Goal: Task Accomplishment & Management: Manage account settings

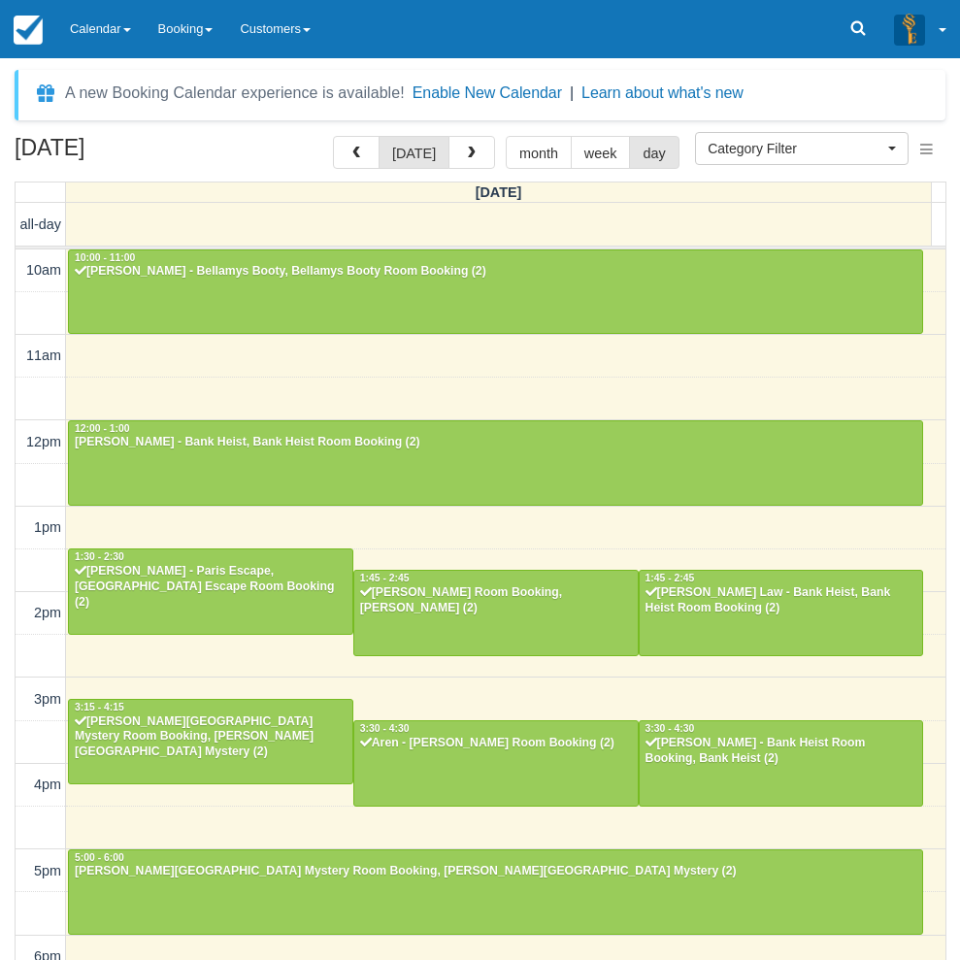
select select
click at [465, 151] on span "button" at bounding box center [472, 154] width 14 height 14
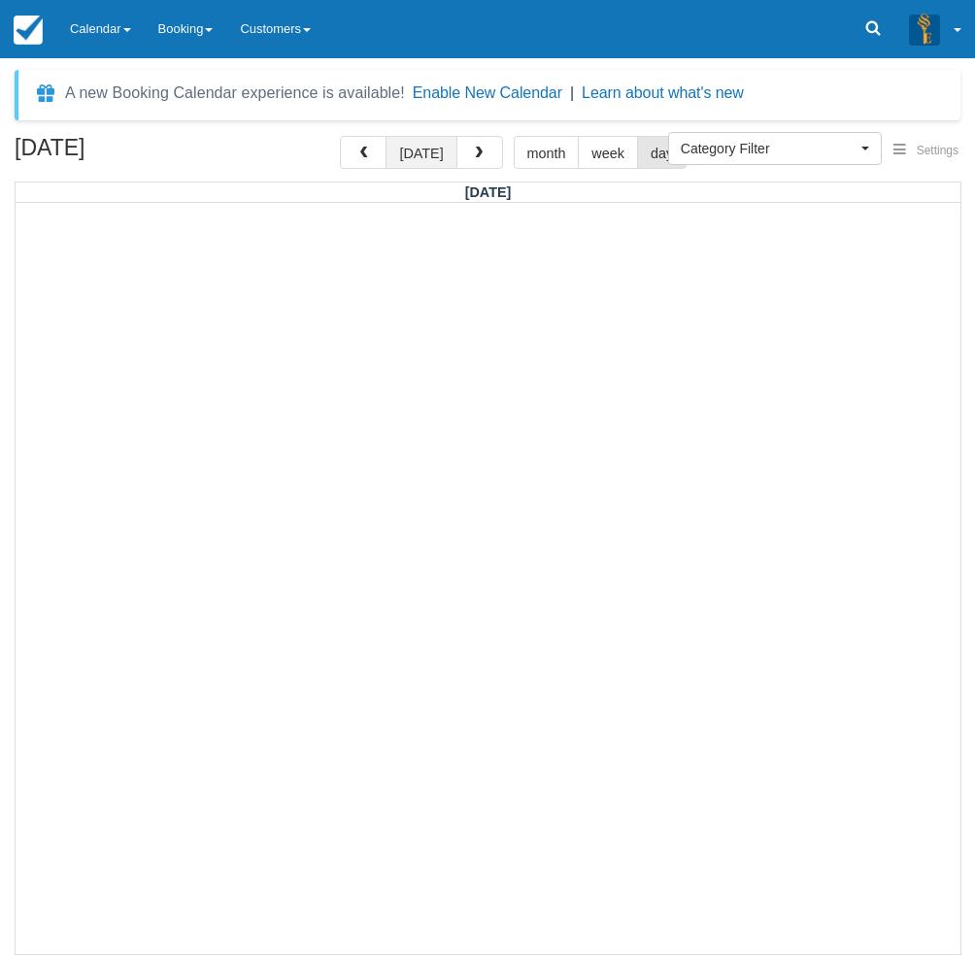
click at [428, 151] on button "today" at bounding box center [420, 152] width 71 height 33
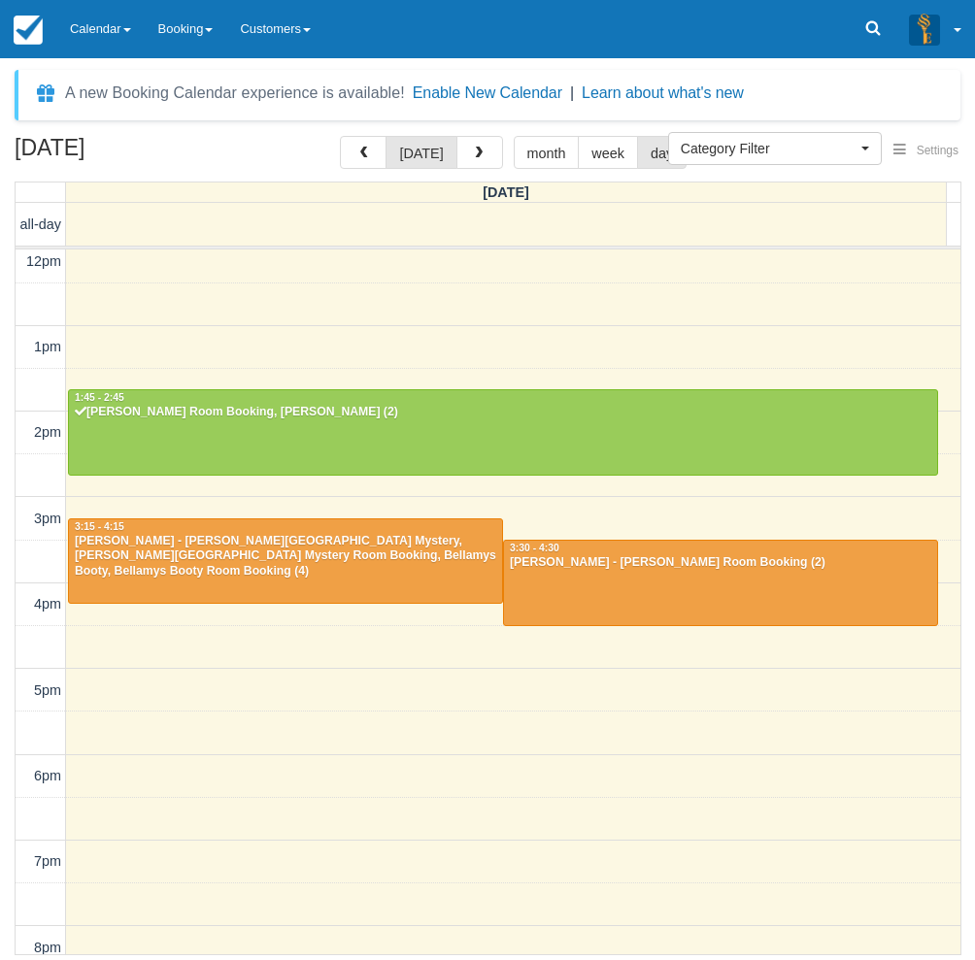
scroll to position [173, 0]
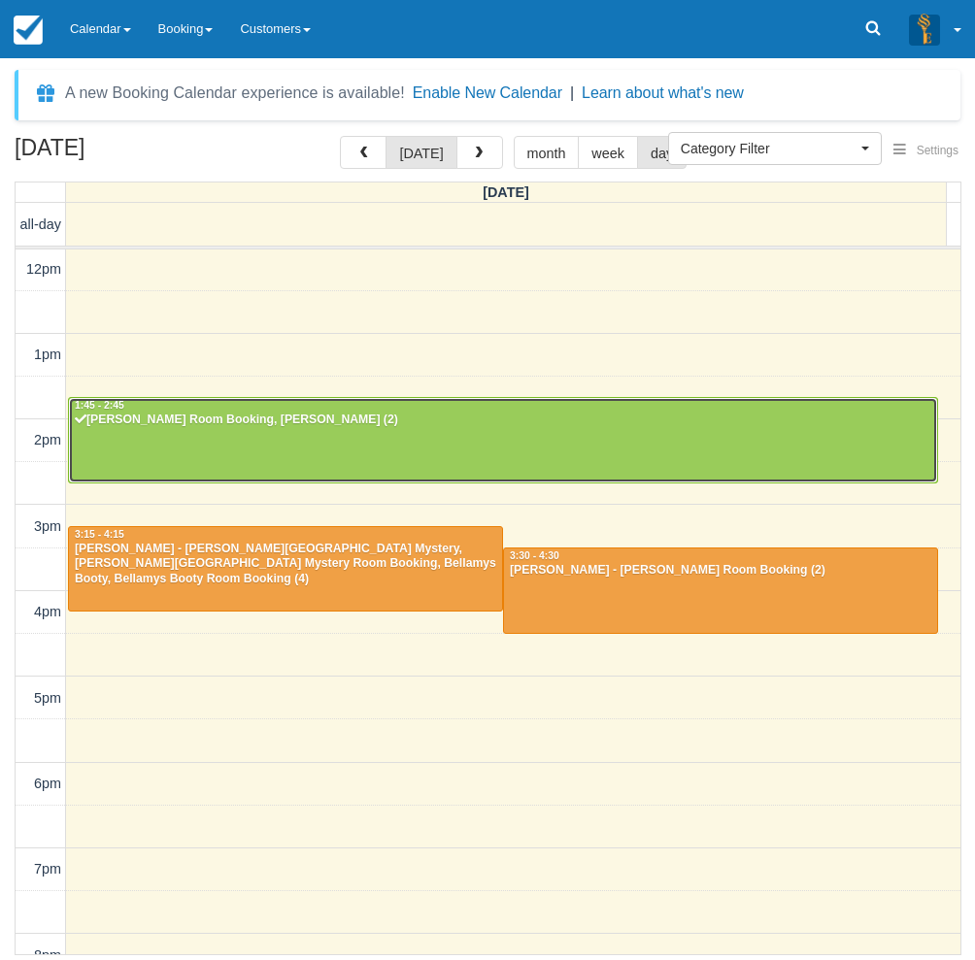
click at [285, 442] on div at bounding box center [503, 440] width 868 height 84
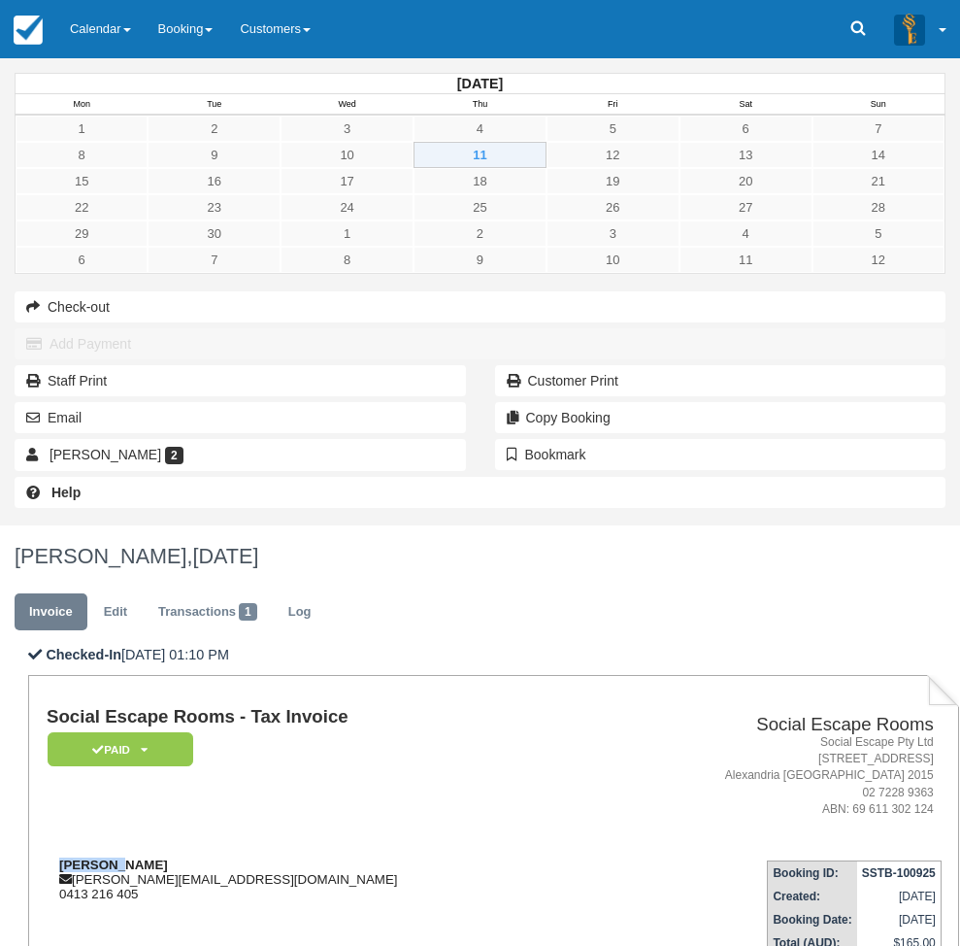
drag, startPoint x: 367, startPoint y: 401, endPoint x: 298, endPoint y: 393, distance: 69.4
click at [298, 857] on div "[PERSON_NAME] [PERSON_NAME][EMAIL_ADDRESS][DOMAIN_NAME] 0413 216 405" at bounding box center [320, 879] width 546 height 44
copy strong "[PERSON_NAME]"
click at [8, 525] on div "[DATE] Mon Tue Wed Thu Fri Sat Sun 1 2 3 4 5 6 7 8 9 10 11 12 13 14 15 16 17 18…" at bounding box center [480, 291] width 960 height 467
click at [101, 44] on link "Calendar" at bounding box center [100, 29] width 88 height 58
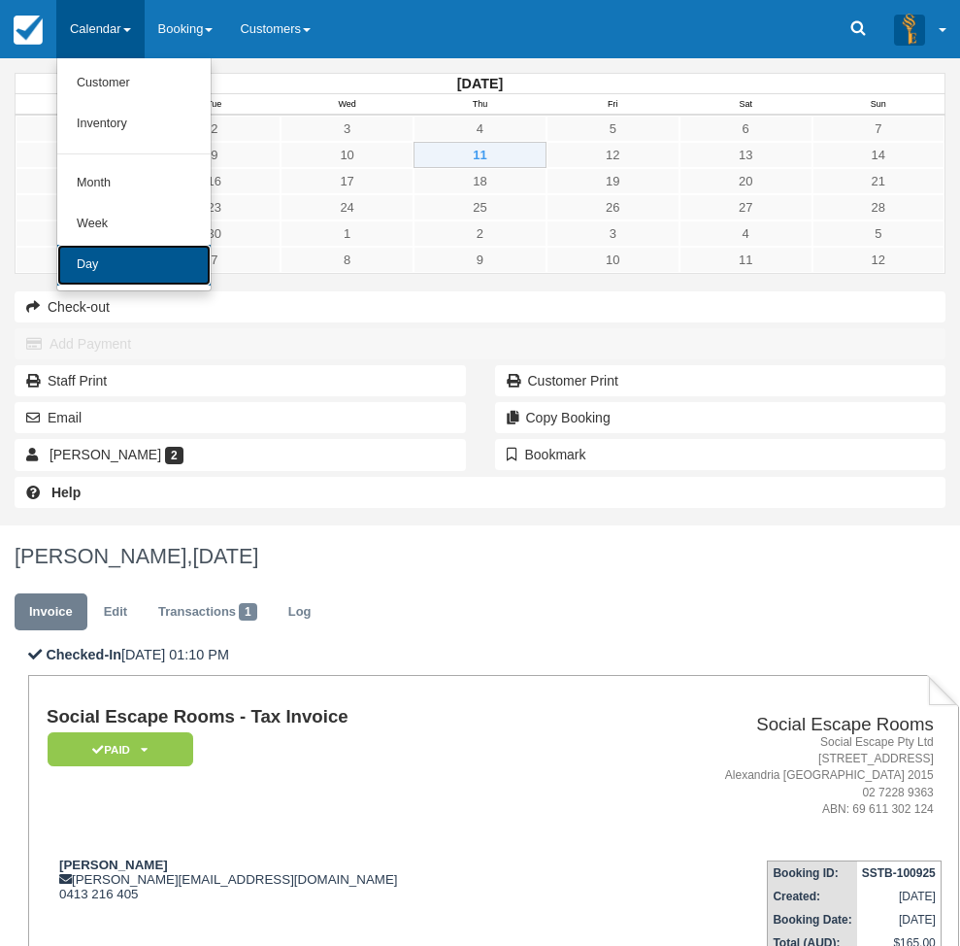
click at [154, 251] on link "Day" at bounding box center [133, 265] width 153 height 41
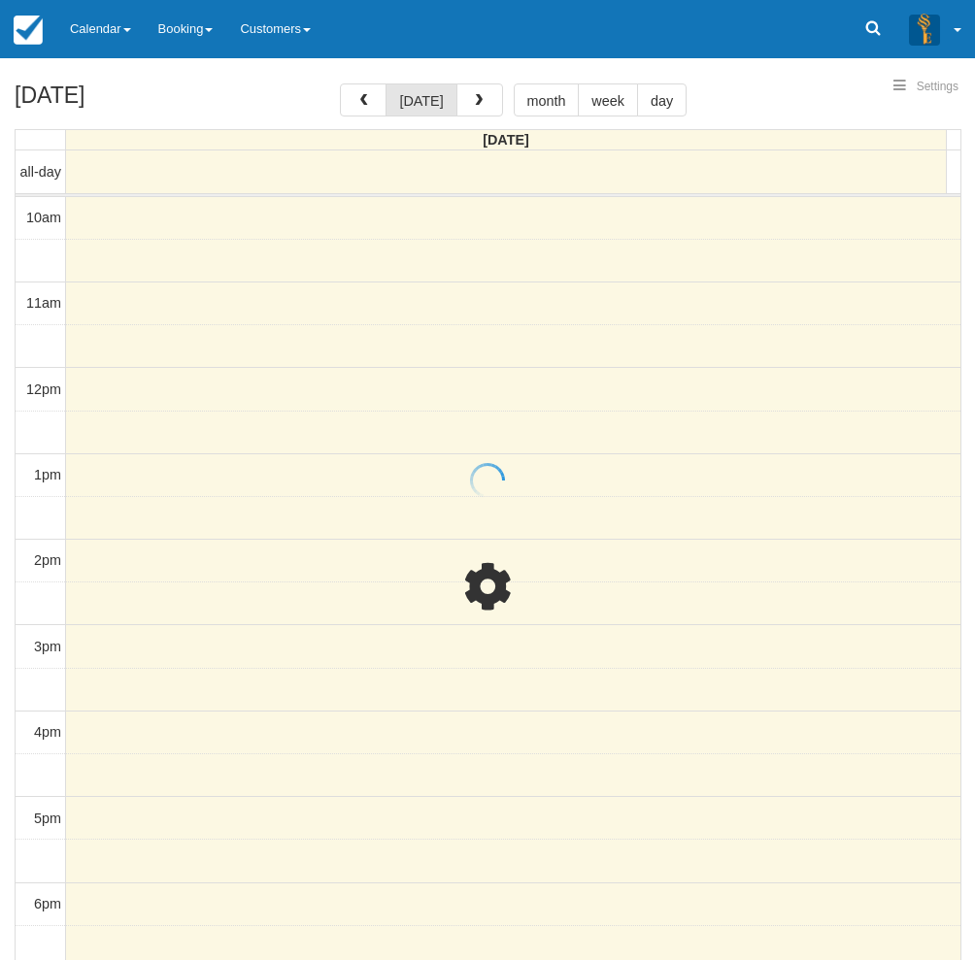
select select
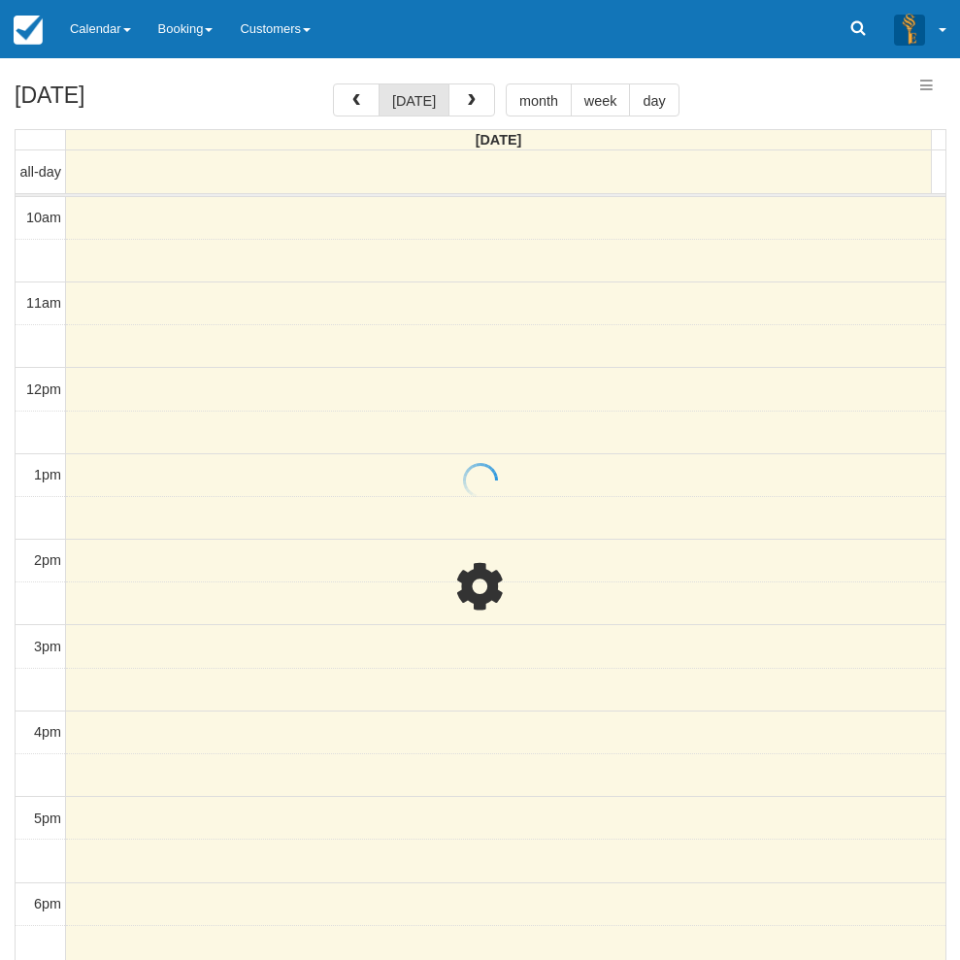
scroll to position [258, 0]
select select
